Goal: Use online tool/utility: Utilize a website feature to perform a specific function

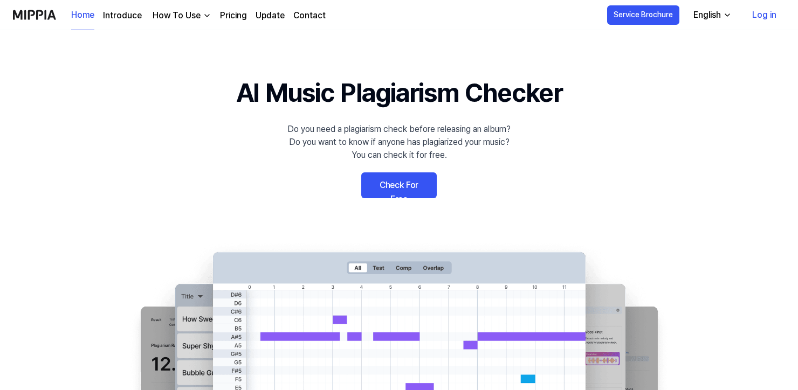
click at [766, 17] on link "Log in" at bounding box center [764, 15] width 42 height 30
click at [376, 190] on link "Check For Free" at bounding box center [398, 186] width 75 height 26
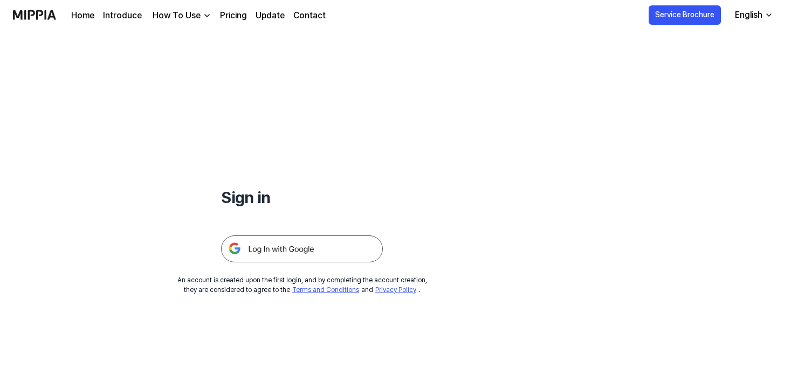
scroll to position [61, 0]
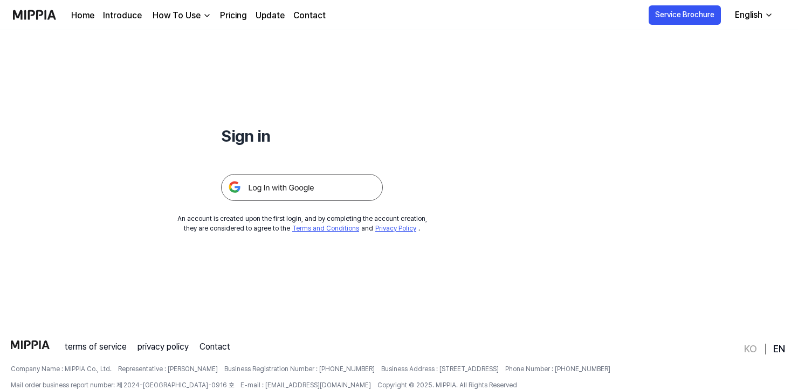
click at [305, 191] on img at bounding box center [302, 187] width 162 height 27
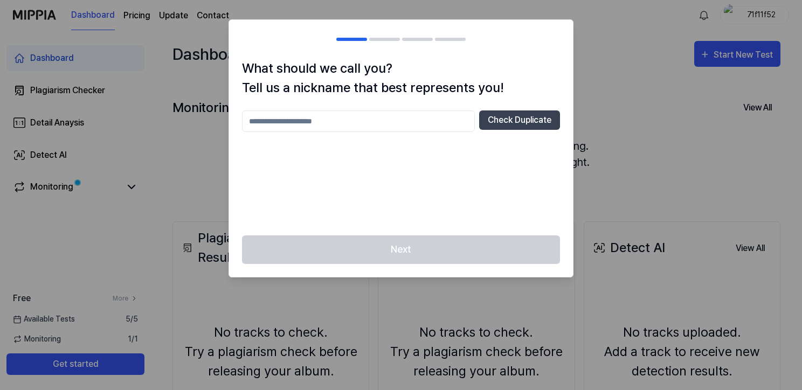
click at [327, 125] on input "text" at bounding box center [358, 122] width 233 height 22
type input "****"
click at [494, 119] on button "Check Duplicate" at bounding box center [519, 120] width 81 height 19
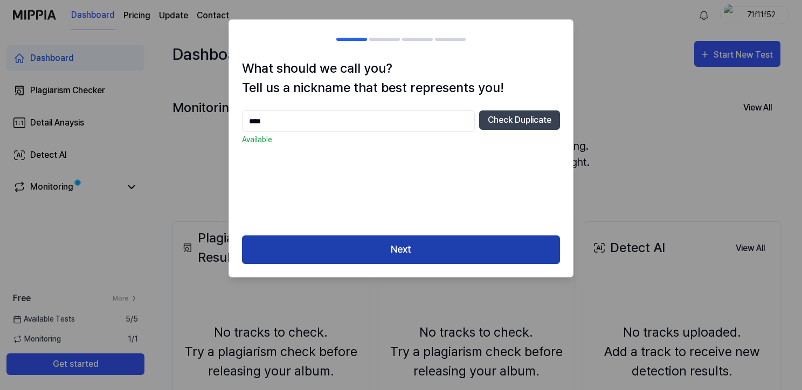
click at [412, 252] on button "Next" at bounding box center [401, 250] width 318 height 29
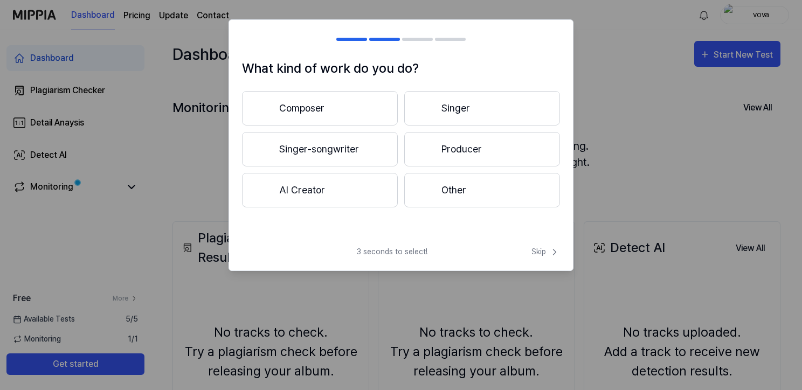
click at [358, 147] on button "Singer-songwriter" at bounding box center [320, 149] width 156 height 35
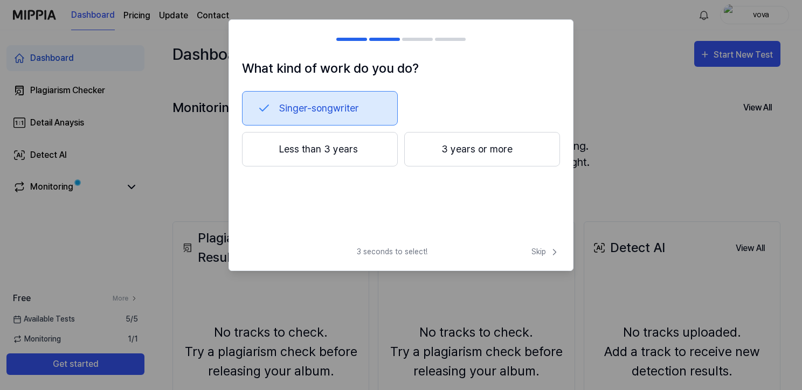
click at [336, 162] on button "Less than 3 years" at bounding box center [320, 149] width 156 height 35
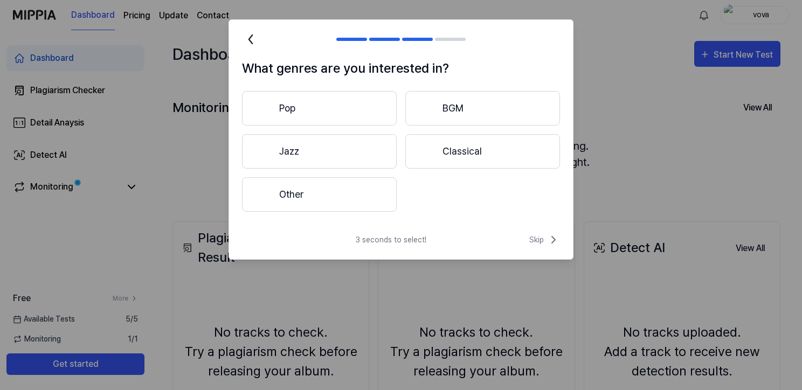
click at [363, 108] on button "Pop" at bounding box center [319, 108] width 155 height 35
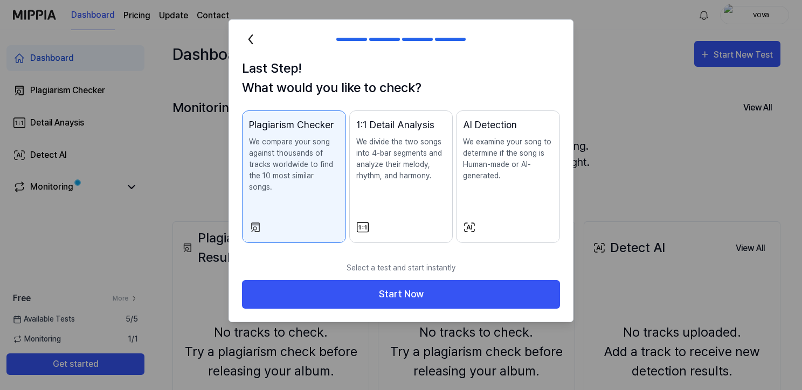
click at [382, 181] on p "We divide the two songs into 4-bar segments and analyze their melody, rhythm, a…" at bounding box center [401, 158] width 90 height 45
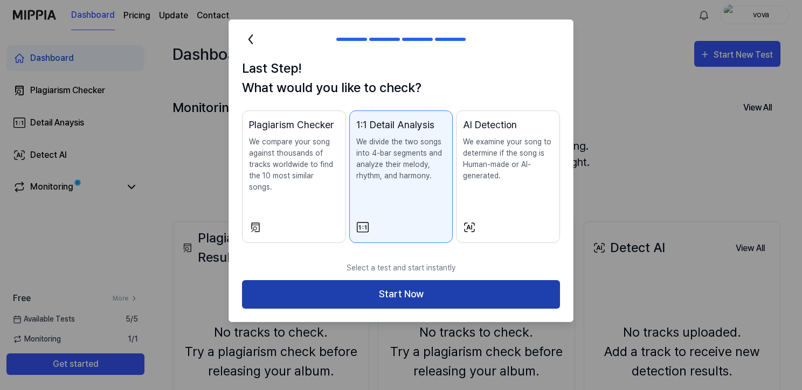
click at [410, 280] on button "Start Now" at bounding box center [401, 294] width 318 height 29
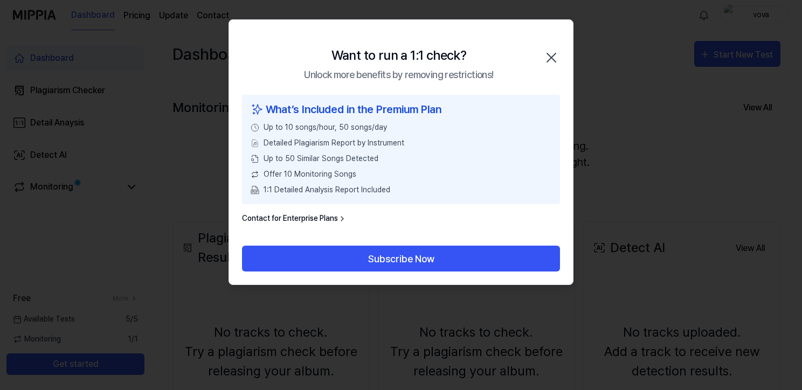
click at [555, 52] on icon "button" at bounding box center [551, 57] width 17 height 17
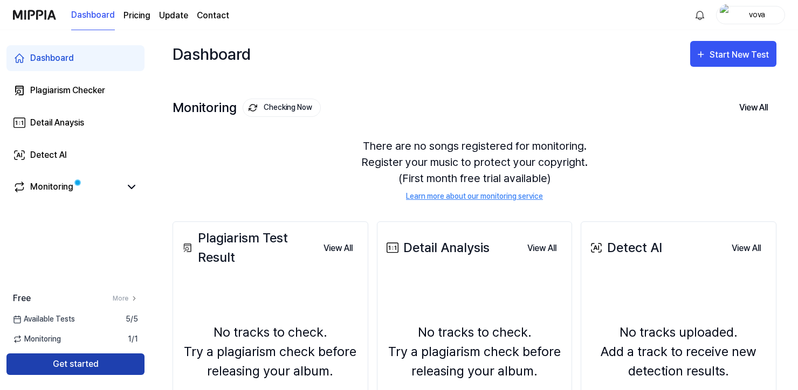
click at [87, 367] on button "Get started" at bounding box center [75, 365] width 138 height 22
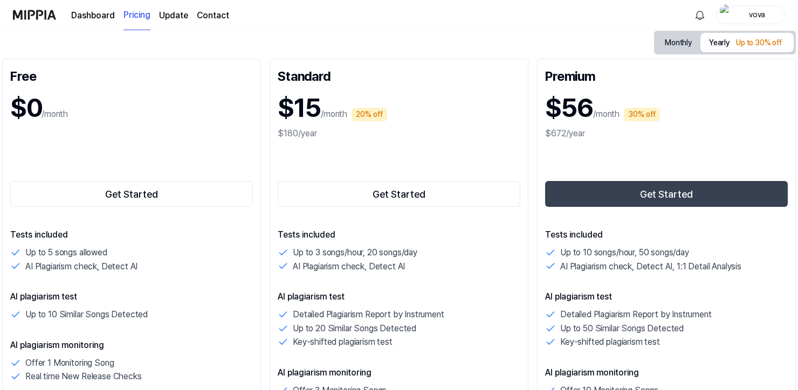
scroll to position [162, 0]
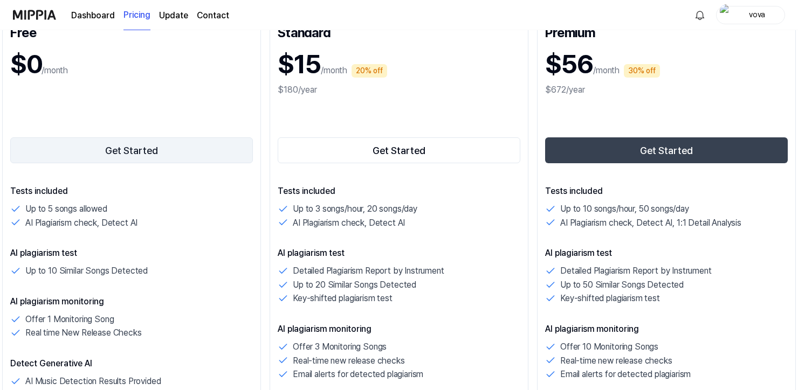
click at [147, 147] on button "Get Started" at bounding box center [131, 150] width 243 height 26
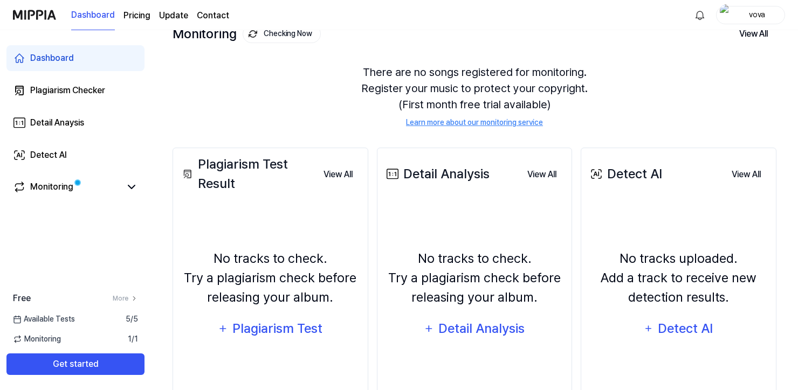
scroll to position [133, 0]
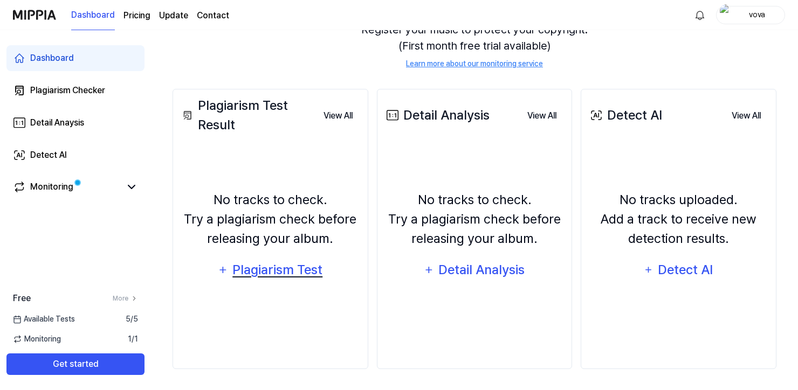
click at [280, 277] on div "Plagiarism Test" at bounding box center [278, 270] width 92 height 20
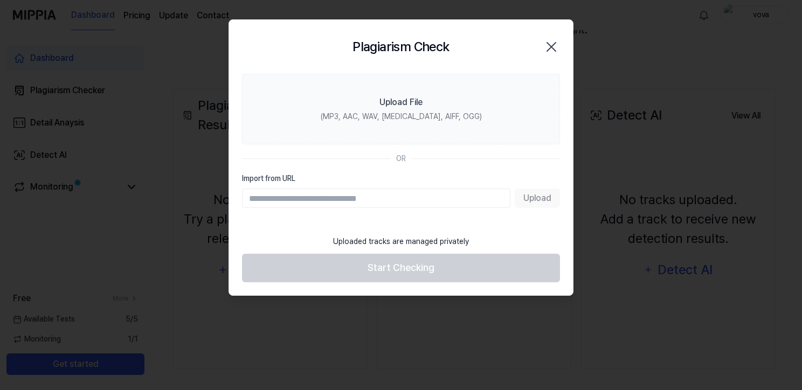
click at [612, 116] on div at bounding box center [401, 195] width 802 height 390
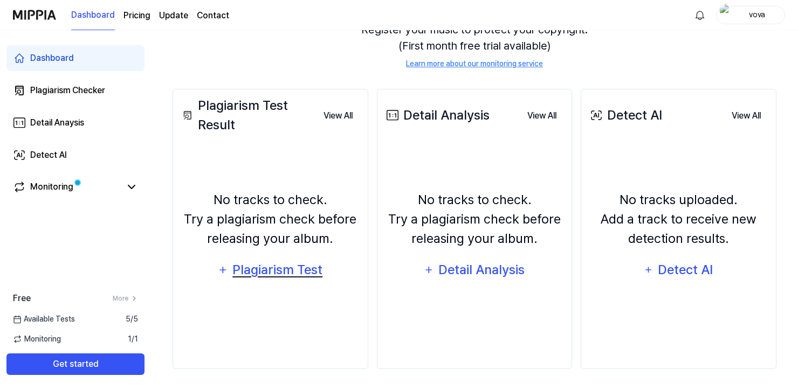
click at [272, 263] on div "Plagiarism Test" at bounding box center [278, 270] width 92 height 20
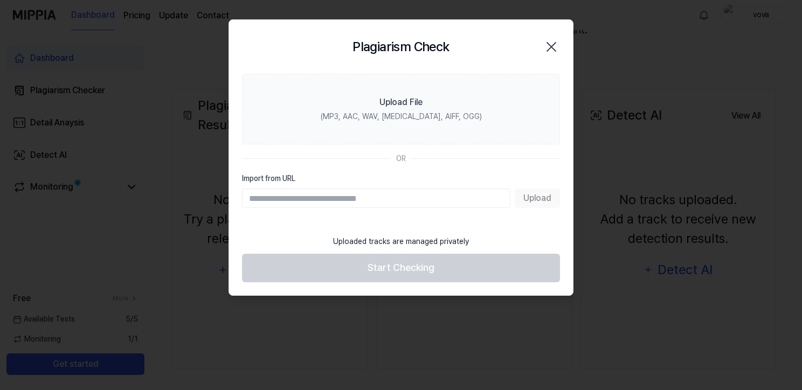
click at [632, 83] on div at bounding box center [401, 195] width 802 height 390
